Goal: Transaction & Acquisition: Purchase product/service

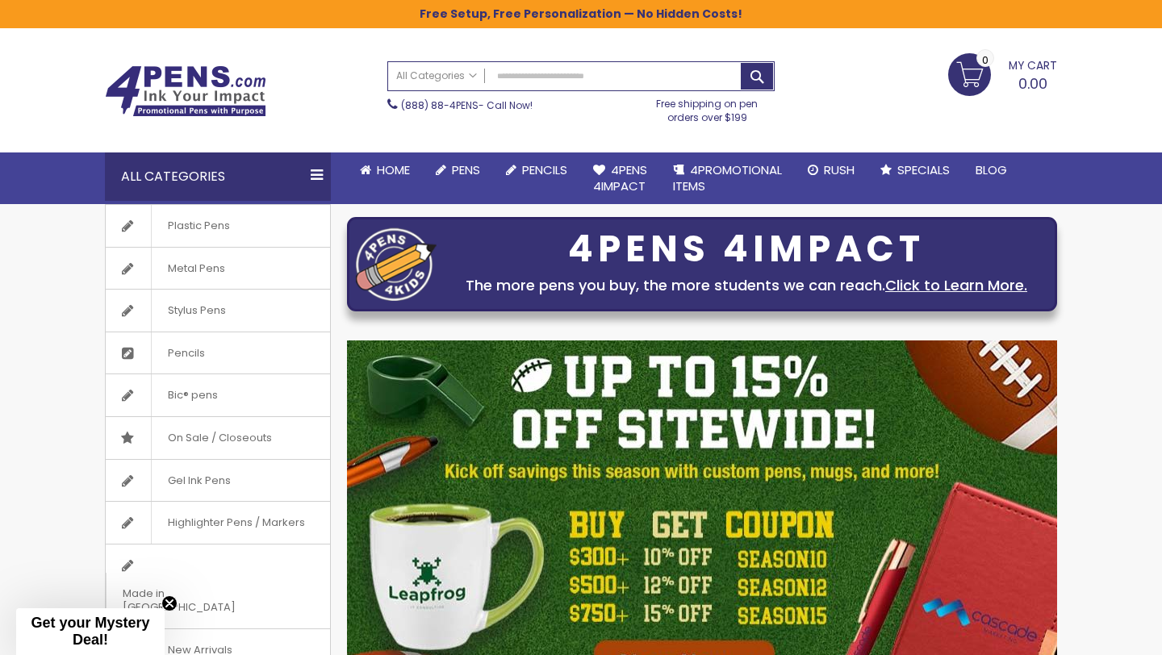
scroll to position [28, 0]
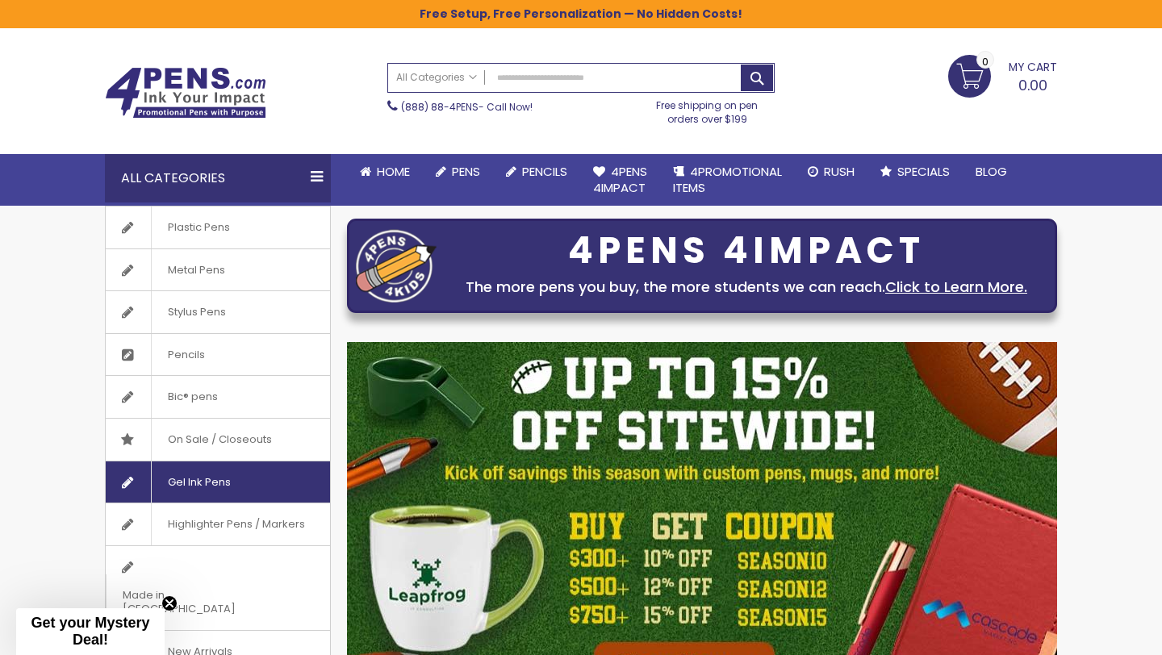
click at [207, 479] on span "Gel Ink Pens" at bounding box center [199, 482] width 96 height 42
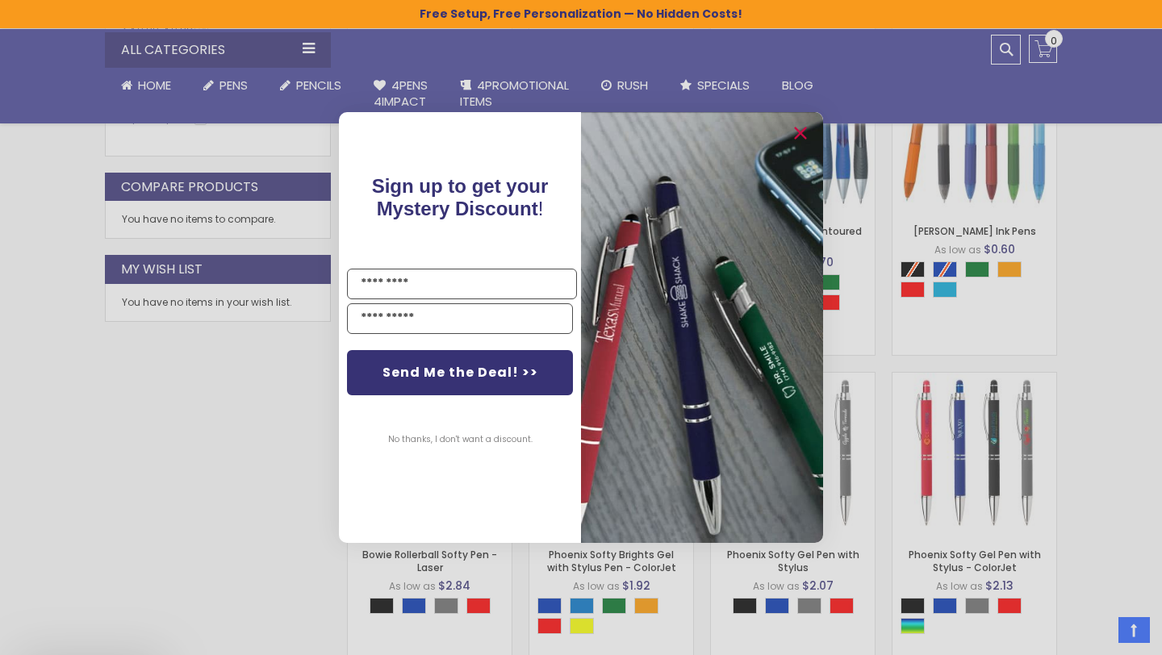
scroll to position [830, 0]
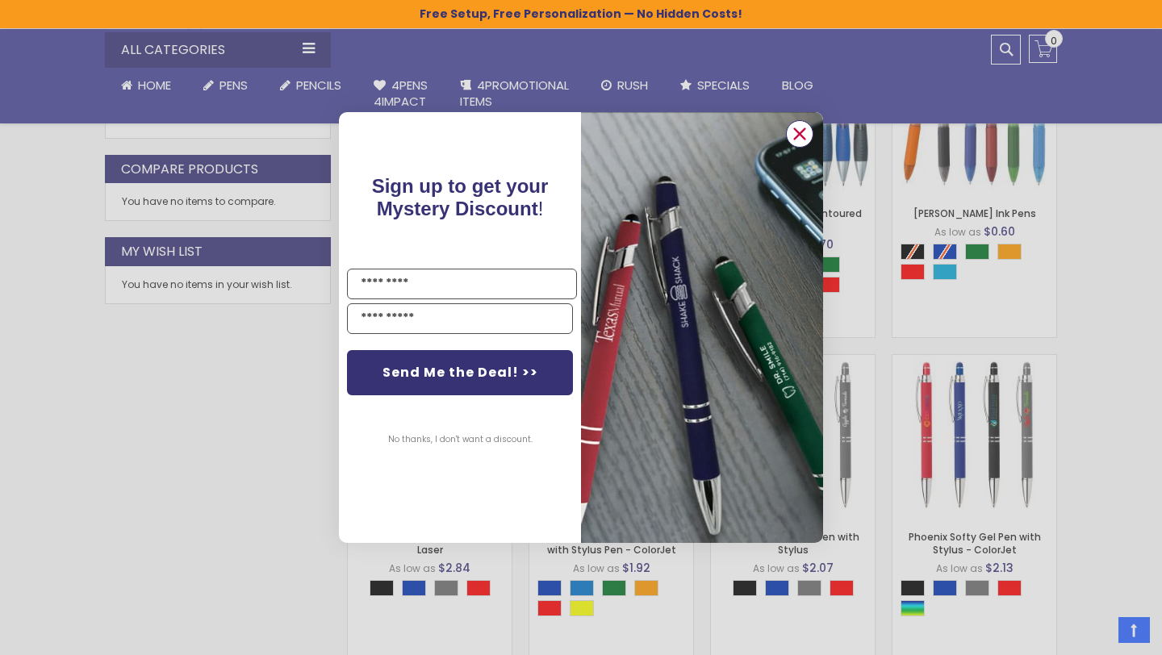
click at [801, 126] on circle "Close dialog" at bounding box center [799, 134] width 24 height 24
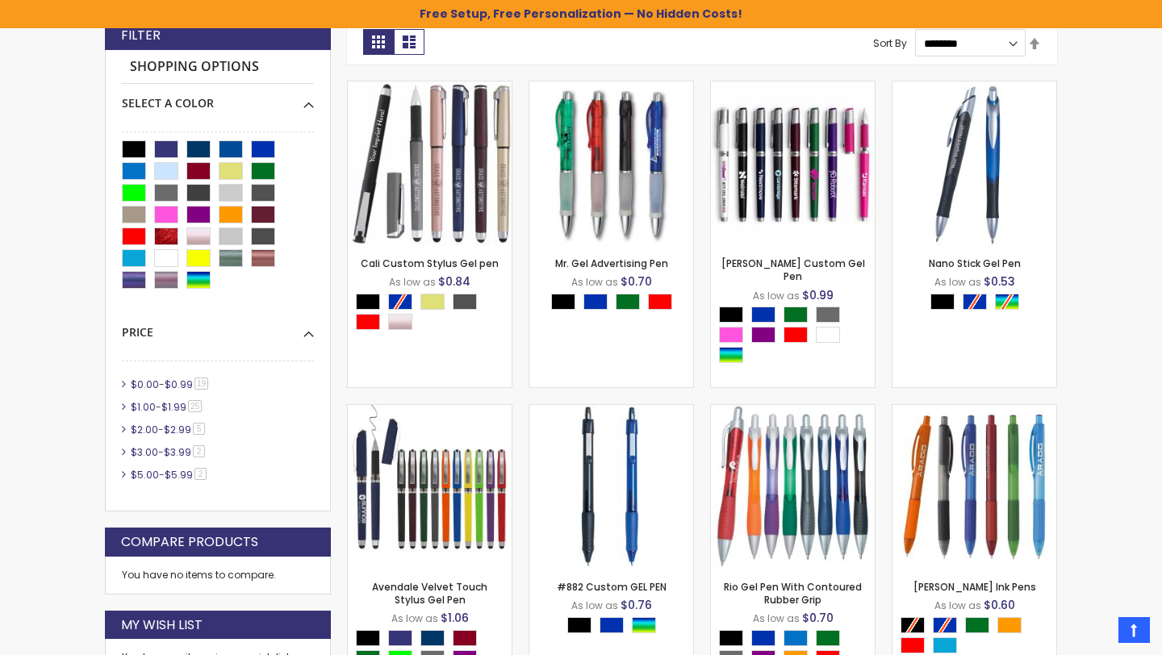
scroll to position [0, 0]
